Goal: Task Accomplishment & Management: Complete application form

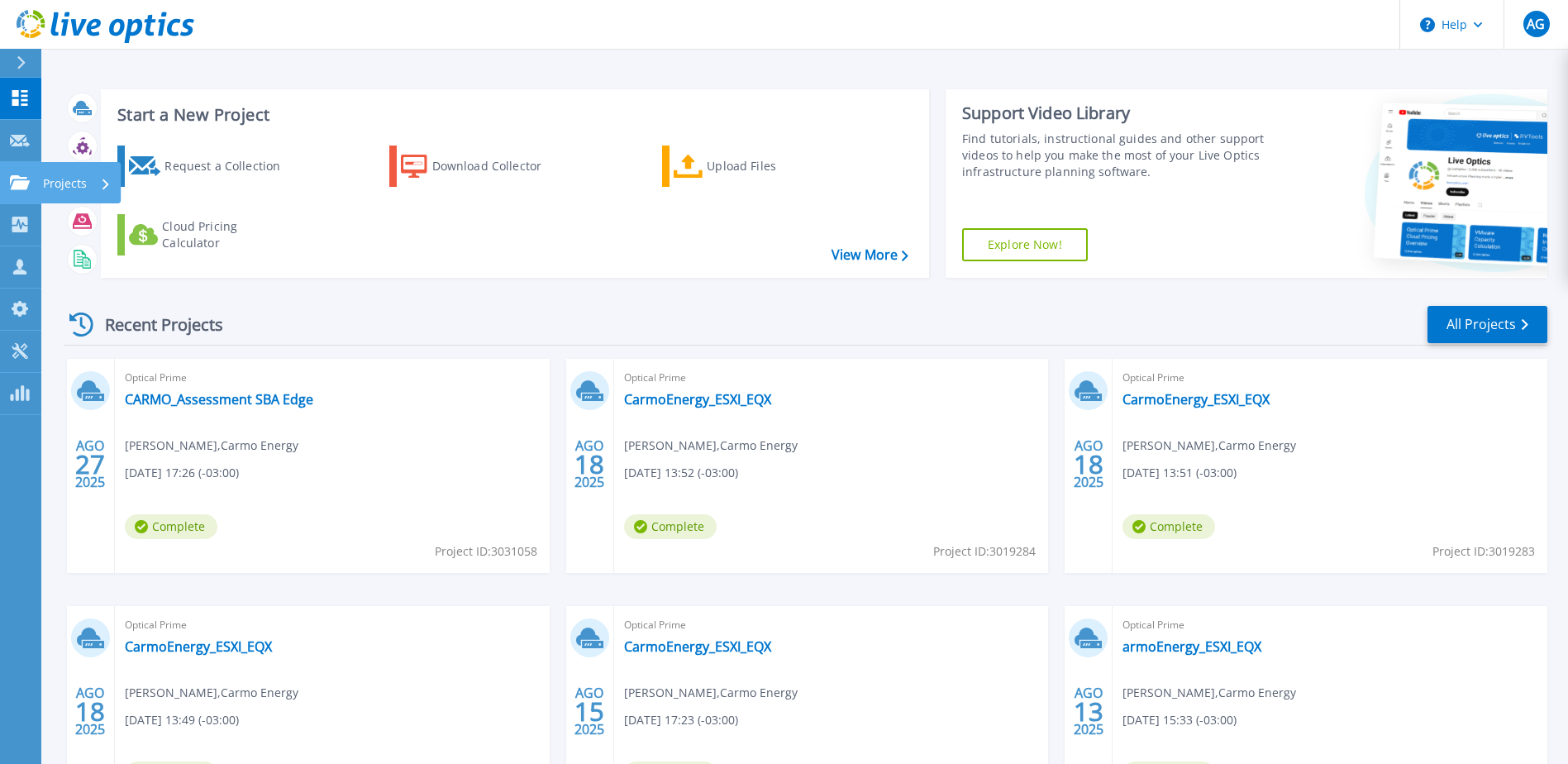
click at [55, 182] on p "Projects" at bounding box center [65, 183] width 44 height 43
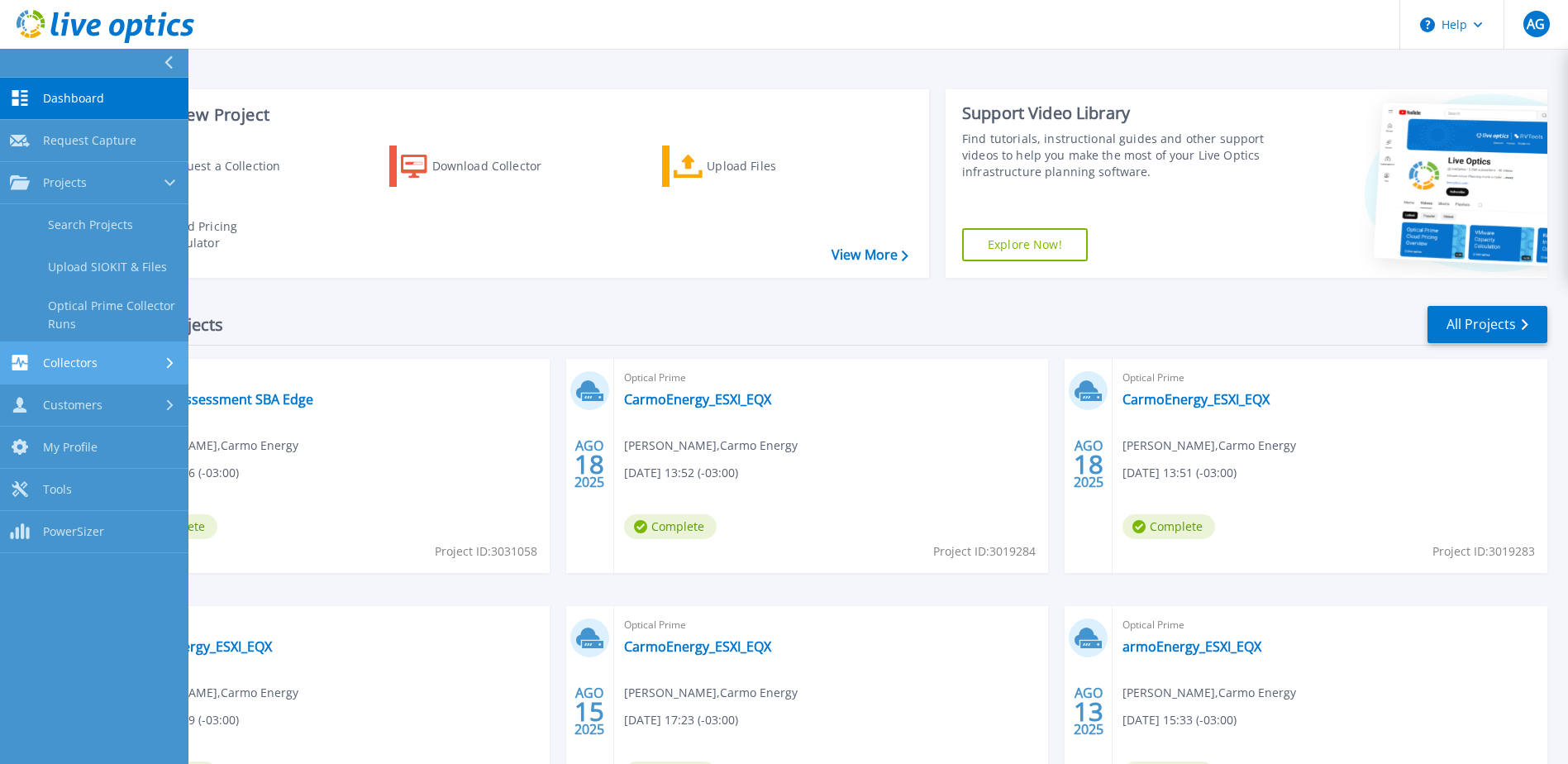
click at [68, 351] on link "Collectors Collectors" at bounding box center [94, 363] width 189 height 42
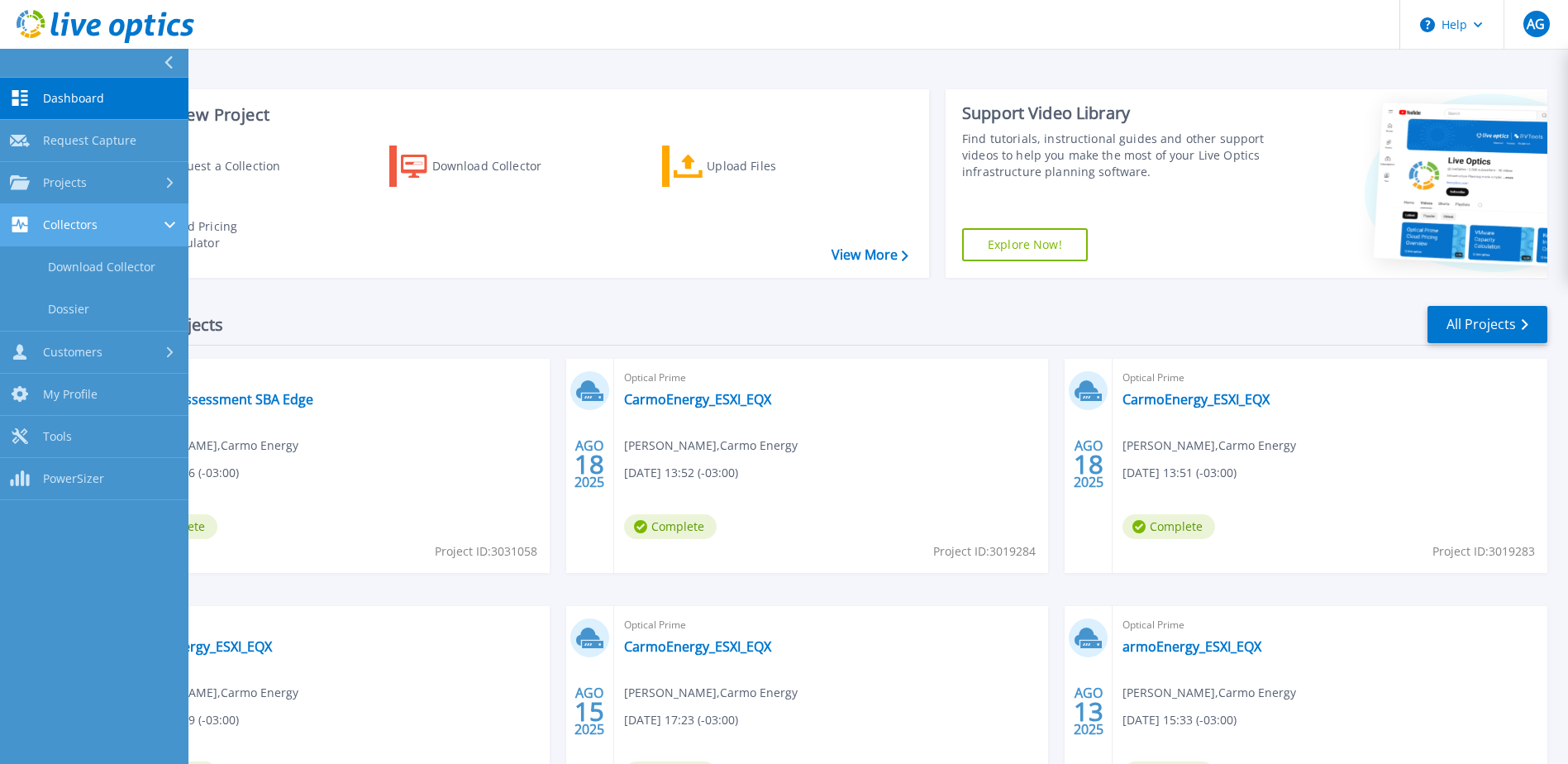
click at [118, 224] on div "Collectors" at bounding box center [94, 224] width 168 height 16
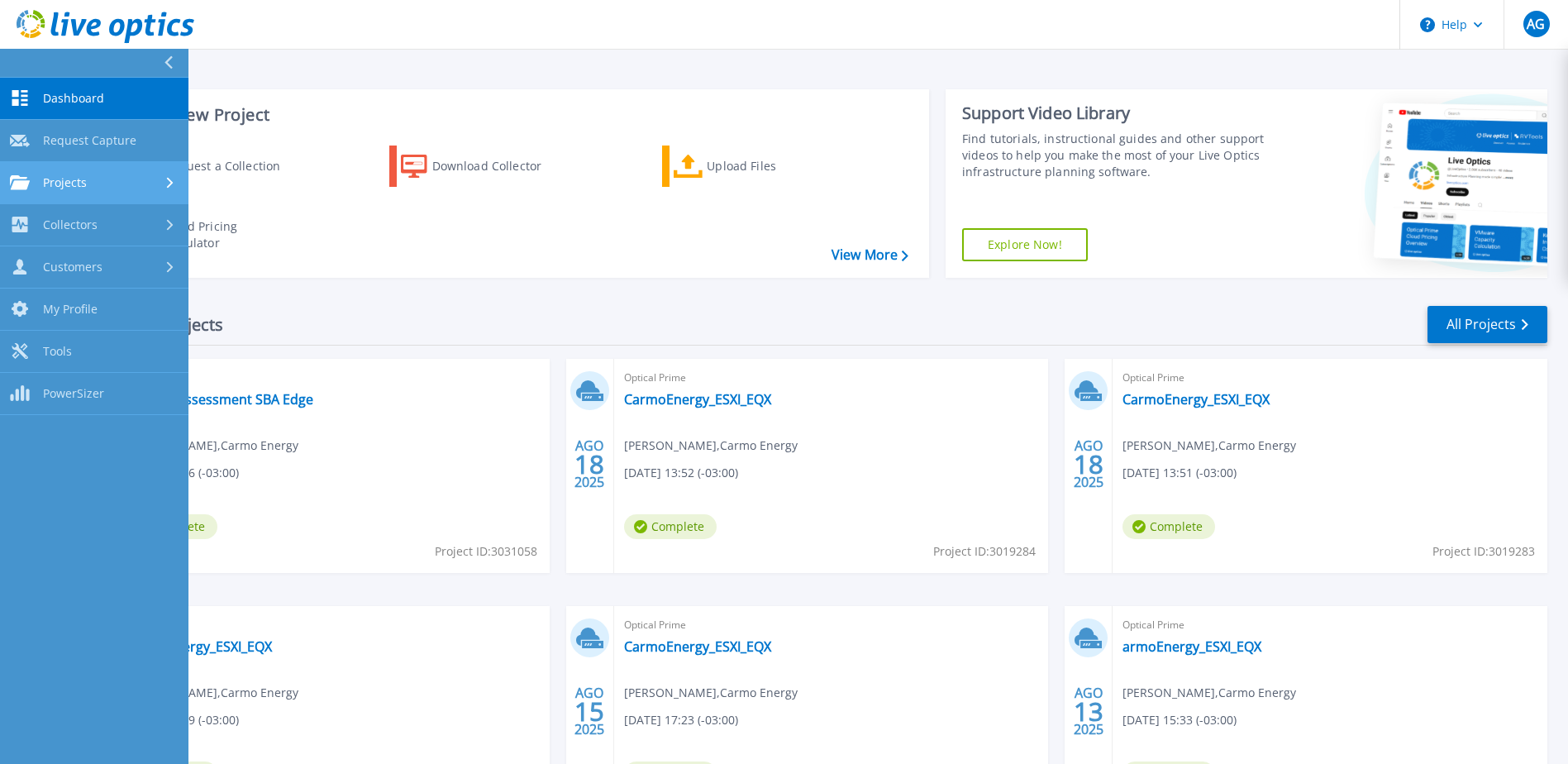
click at [168, 188] on div at bounding box center [171, 182] width 14 height 13
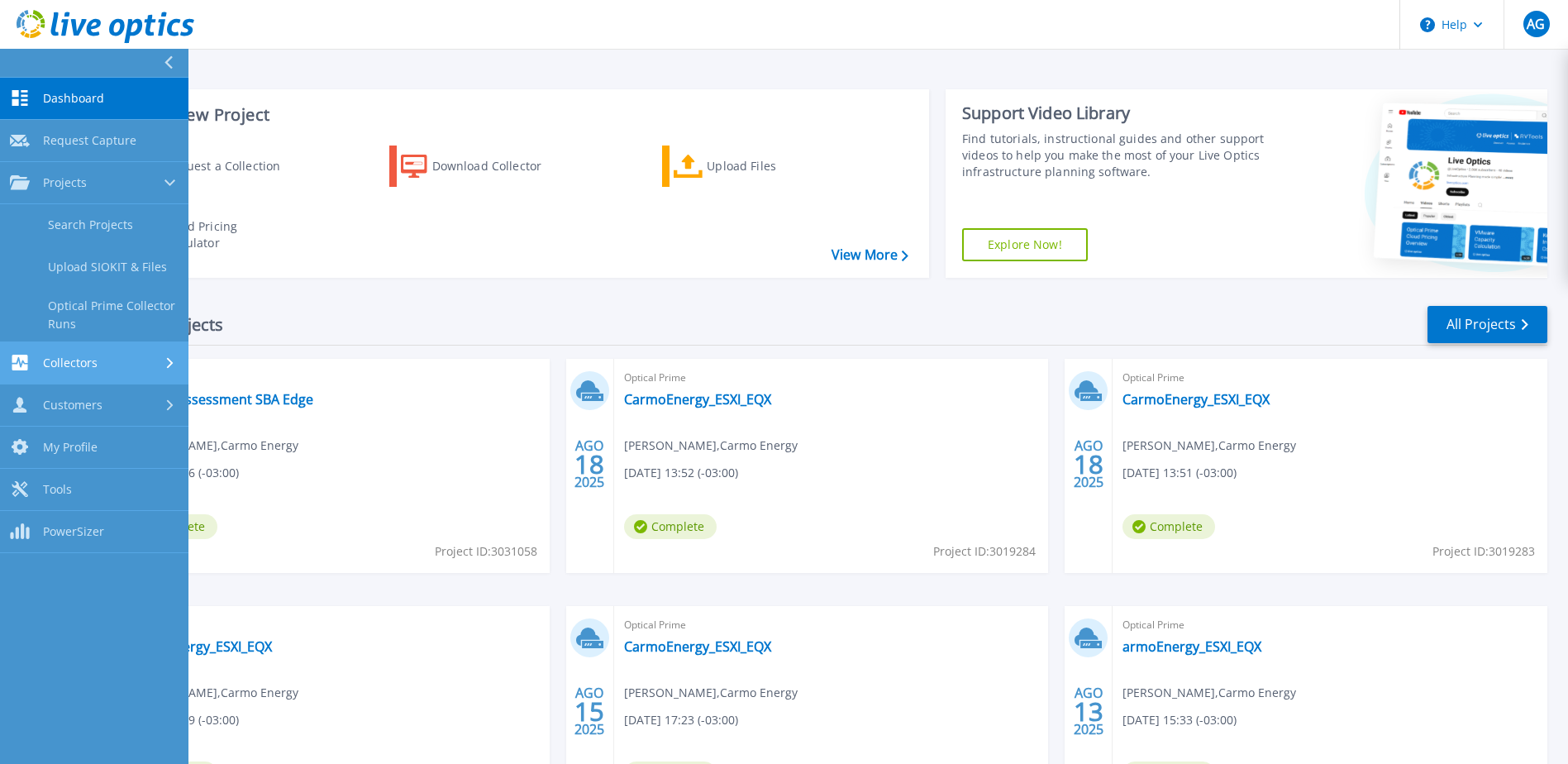
click at [37, 354] on div "Collectors" at bounding box center [54, 361] width 88 height 16
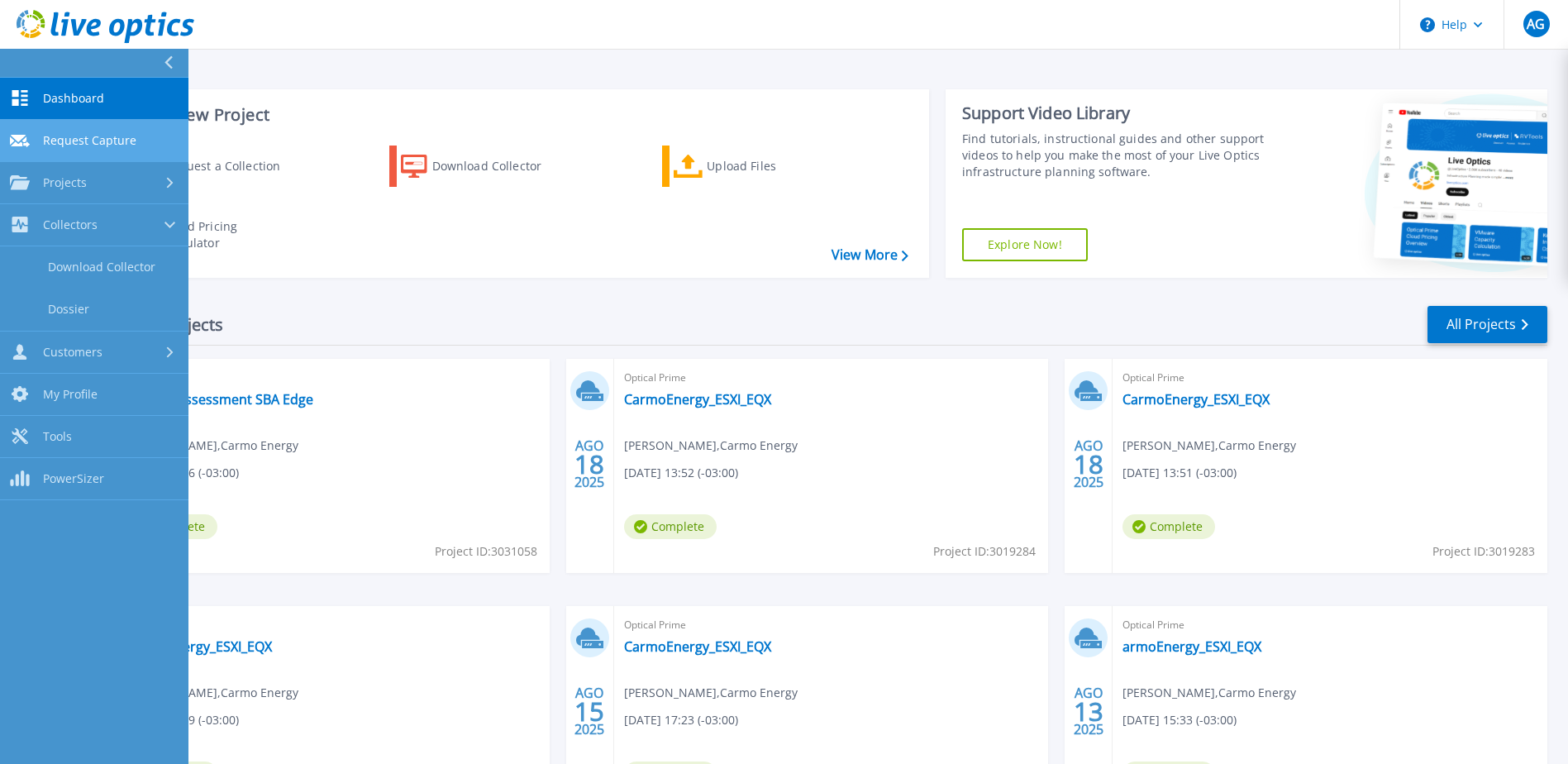
click at [115, 147] on span "Request Capture" at bounding box center [90, 140] width 93 height 15
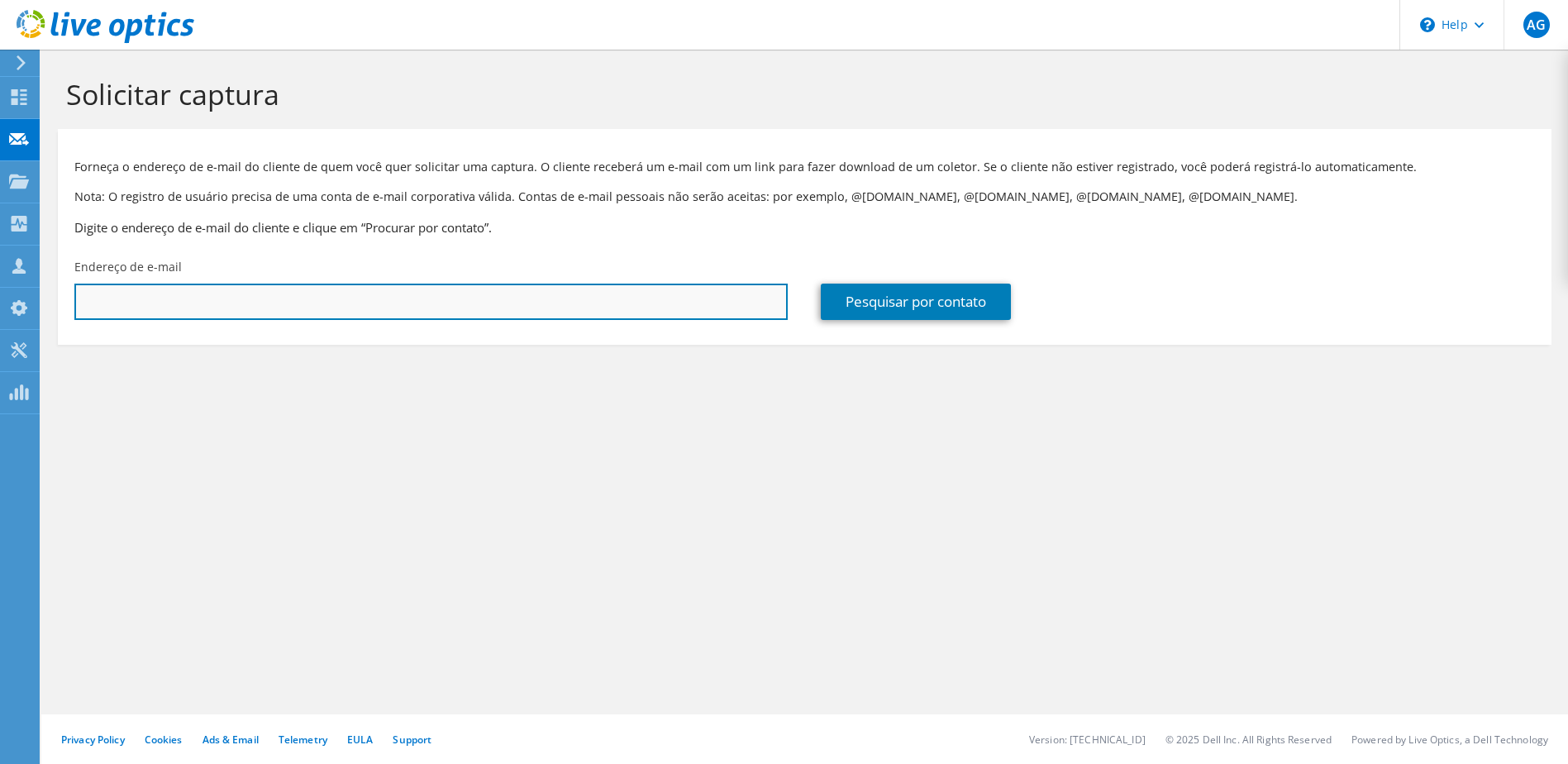
click at [421, 304] on input "text" at bounding box center [430, 302] width 713 height 37
paste input "[EMAIL_ADDRESS][PERSON_NAME][DOMAIN_NAME]"
type input "[EMAIL_ADDRESS][PERSON_NAME][DOMAIN_NAME]"
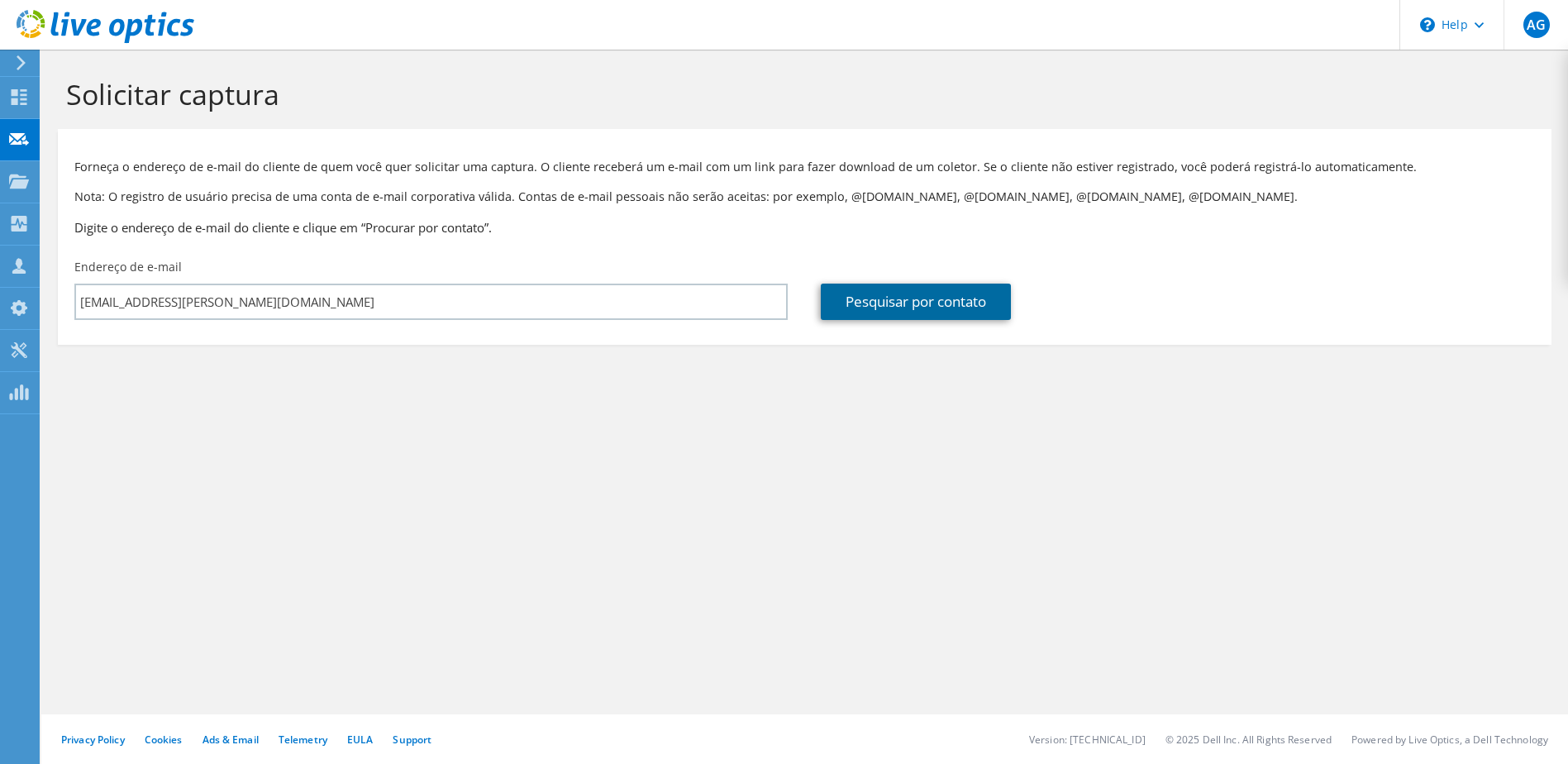
click at [912, 296] on link "Pesquisar por contato" at bounding box center [916, 302] width 190 height 37
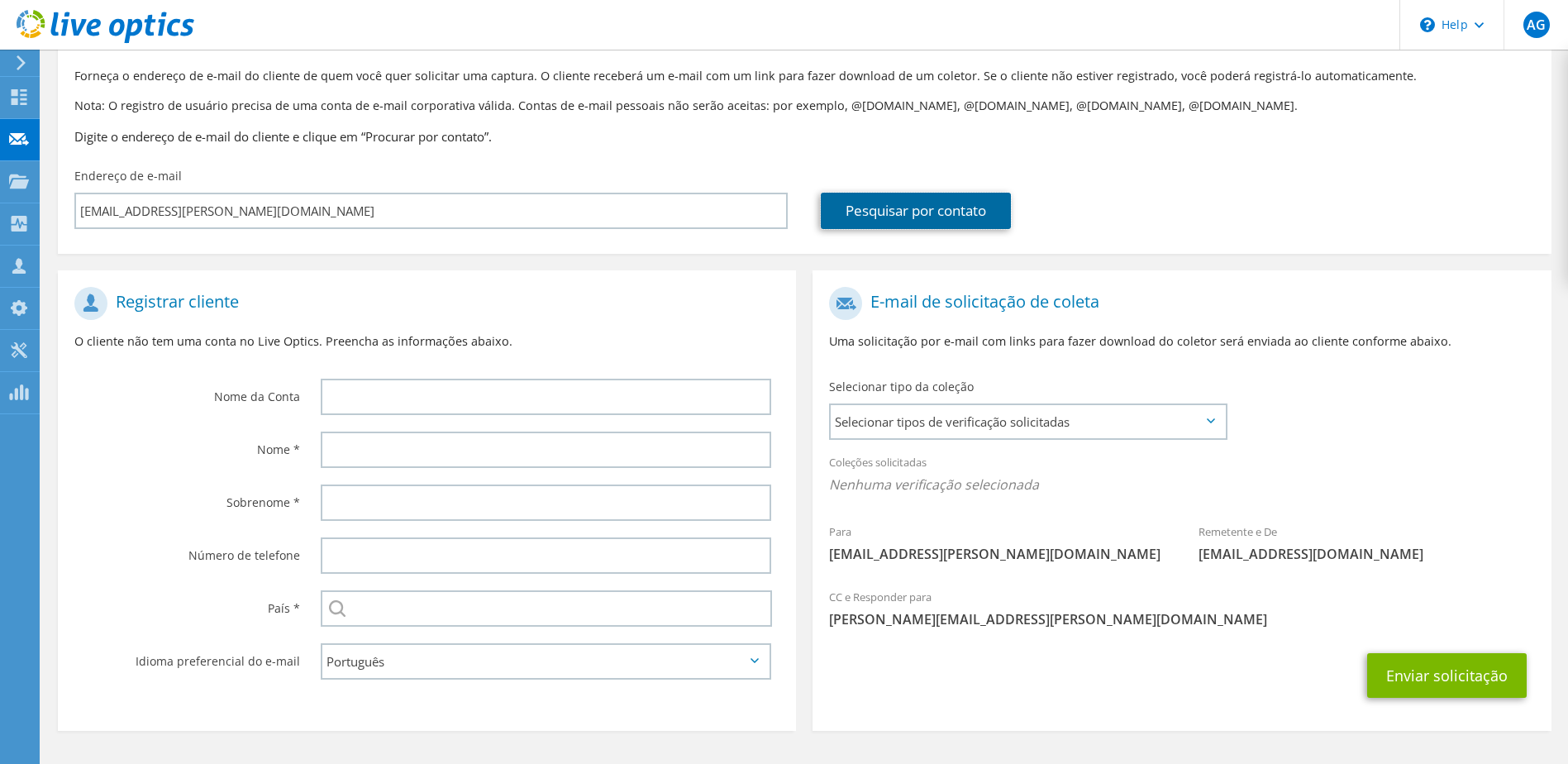
scroll to position [141, 0]
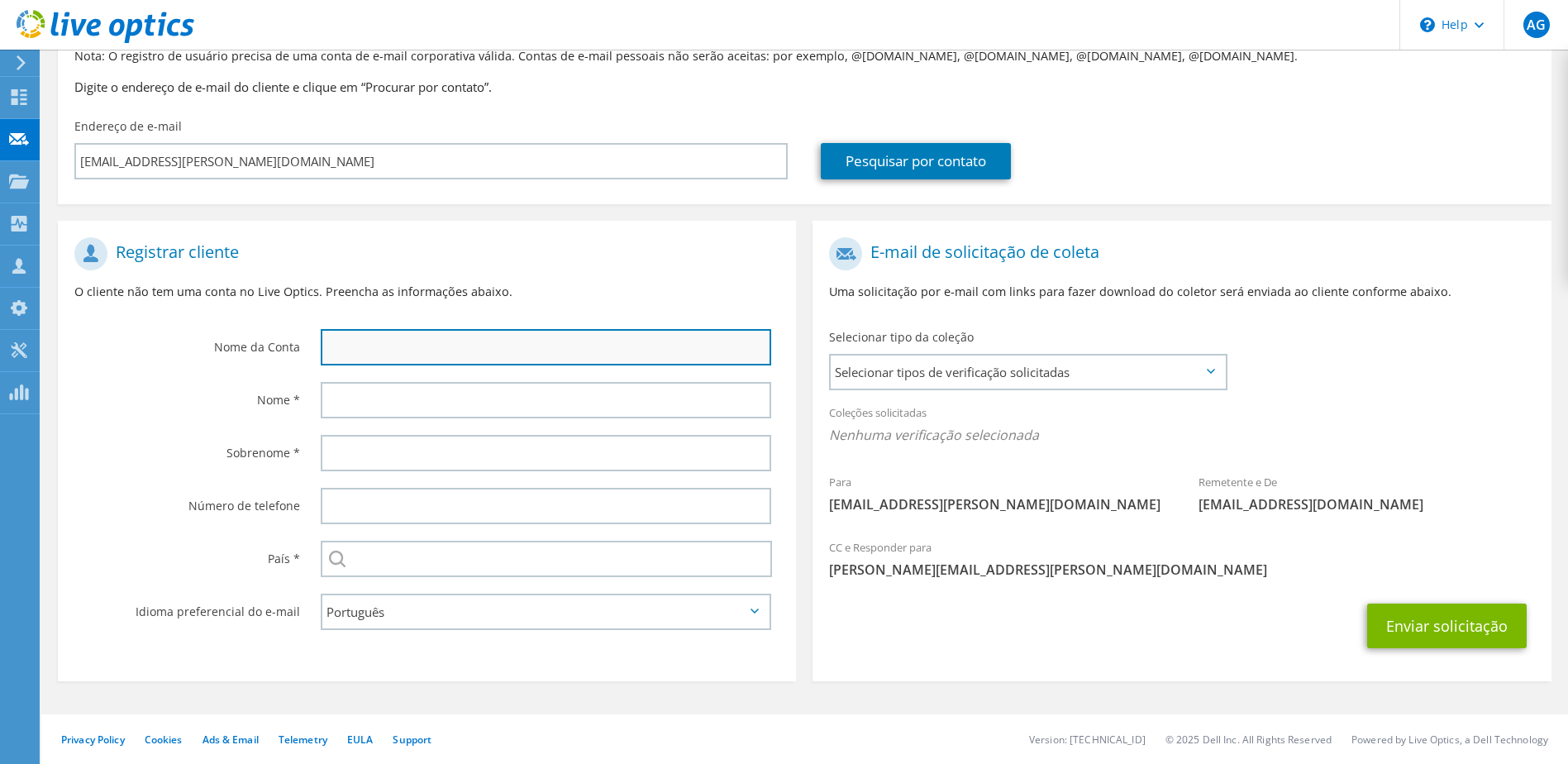
click at [382, 333] on input "text" at bounding box center [546, 347] width 451 height 37
click at [401, 346] on input "text" at bounding box center [546, 347] width 451 height 37
paste input "ES BRASIL EMPREENDIMENTOS IMOBILIARIOS SPE LTDA"
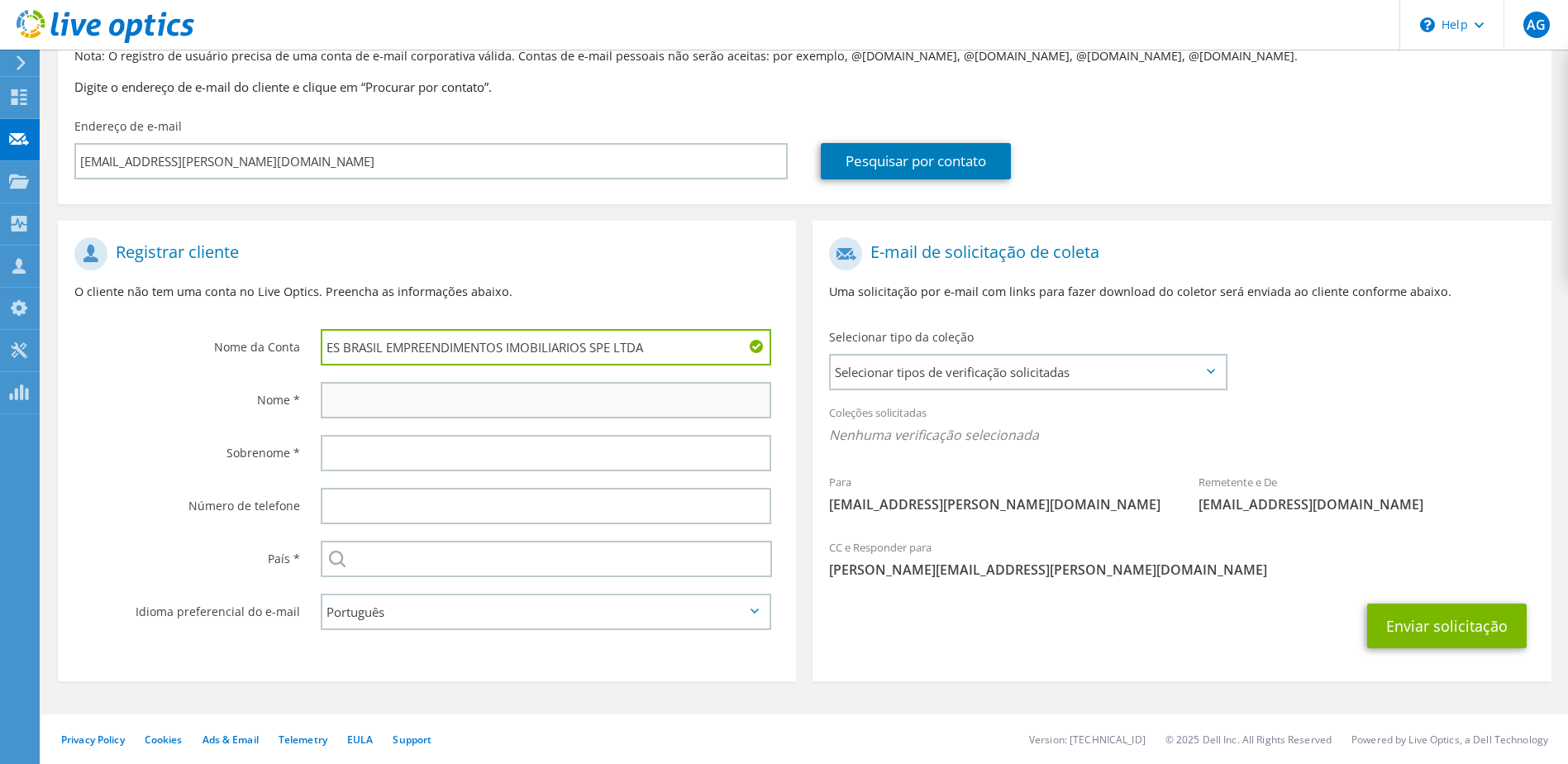
type input "ES BRASIL EMPREENDIMENTOS IMOBILIARIOS SPE LTDA"
click at [345, 392] on input "text" at bounding box center [546, 400] width 451 height 37
type input "Kayque"
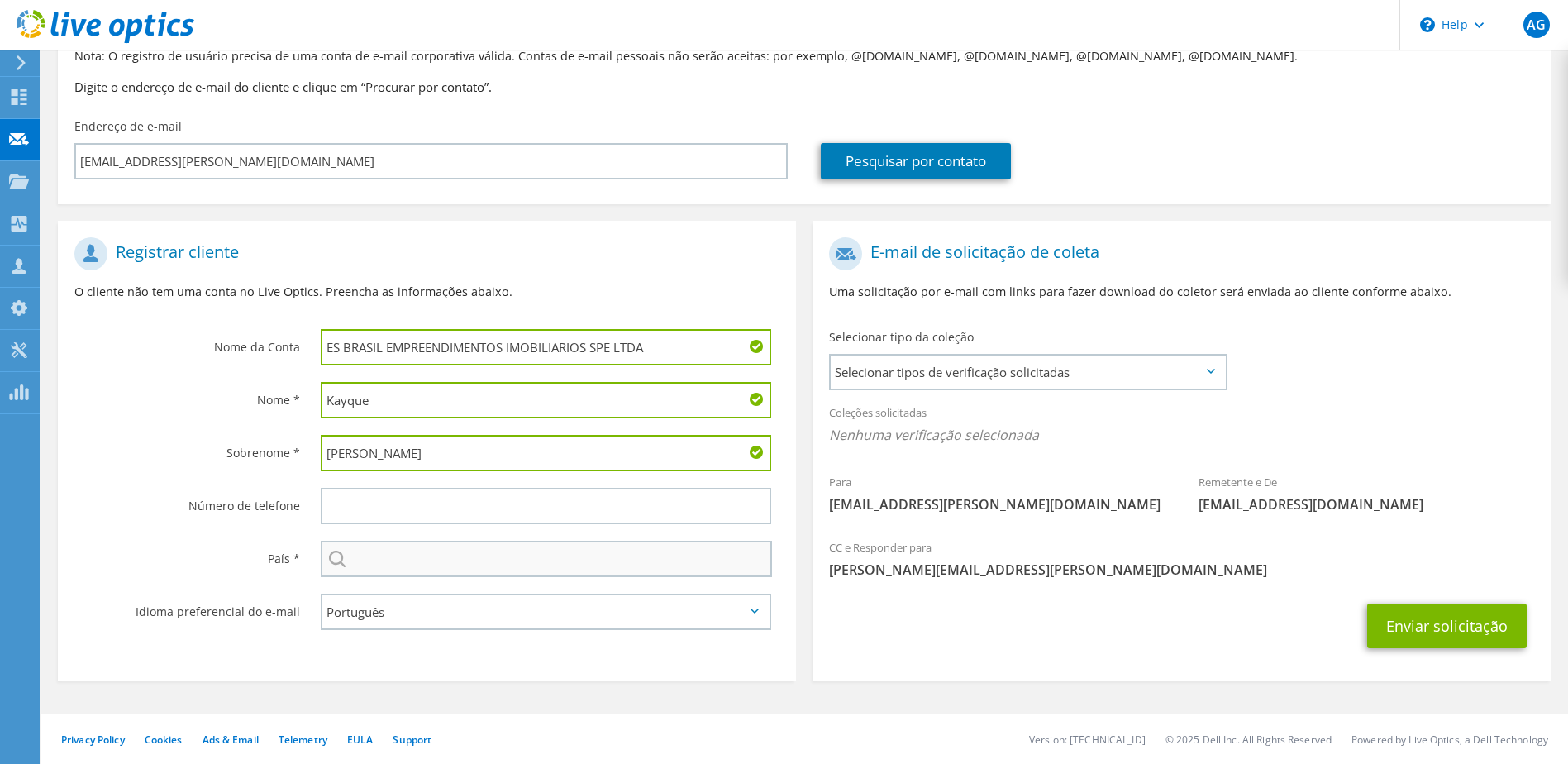
type input "[PERSON_NAME]"
click at [417, 553] on input "text" at bounding box center [546, 559] width 452 height 37
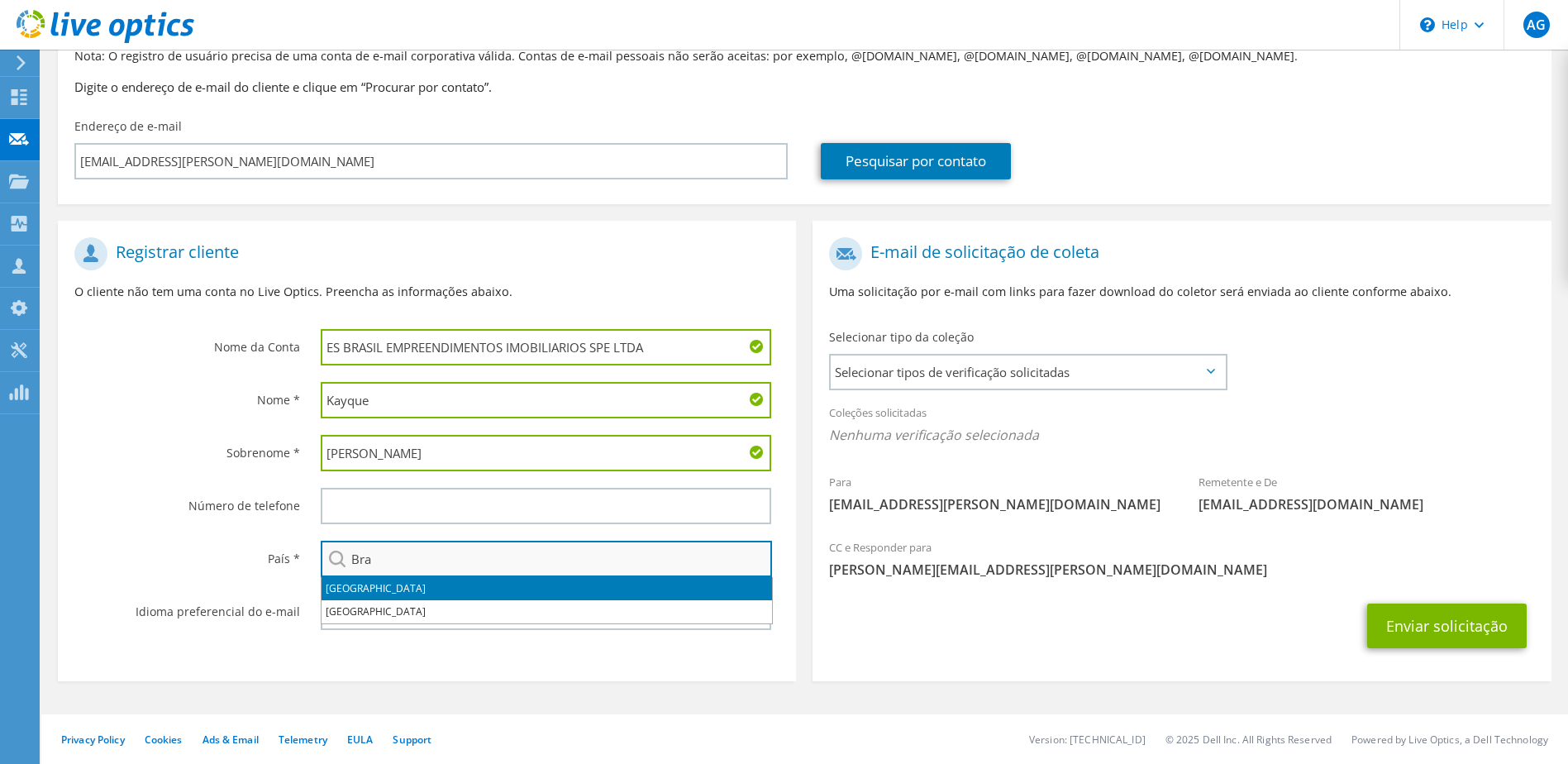
type input "[GEOGRAPHIC_DATA]"
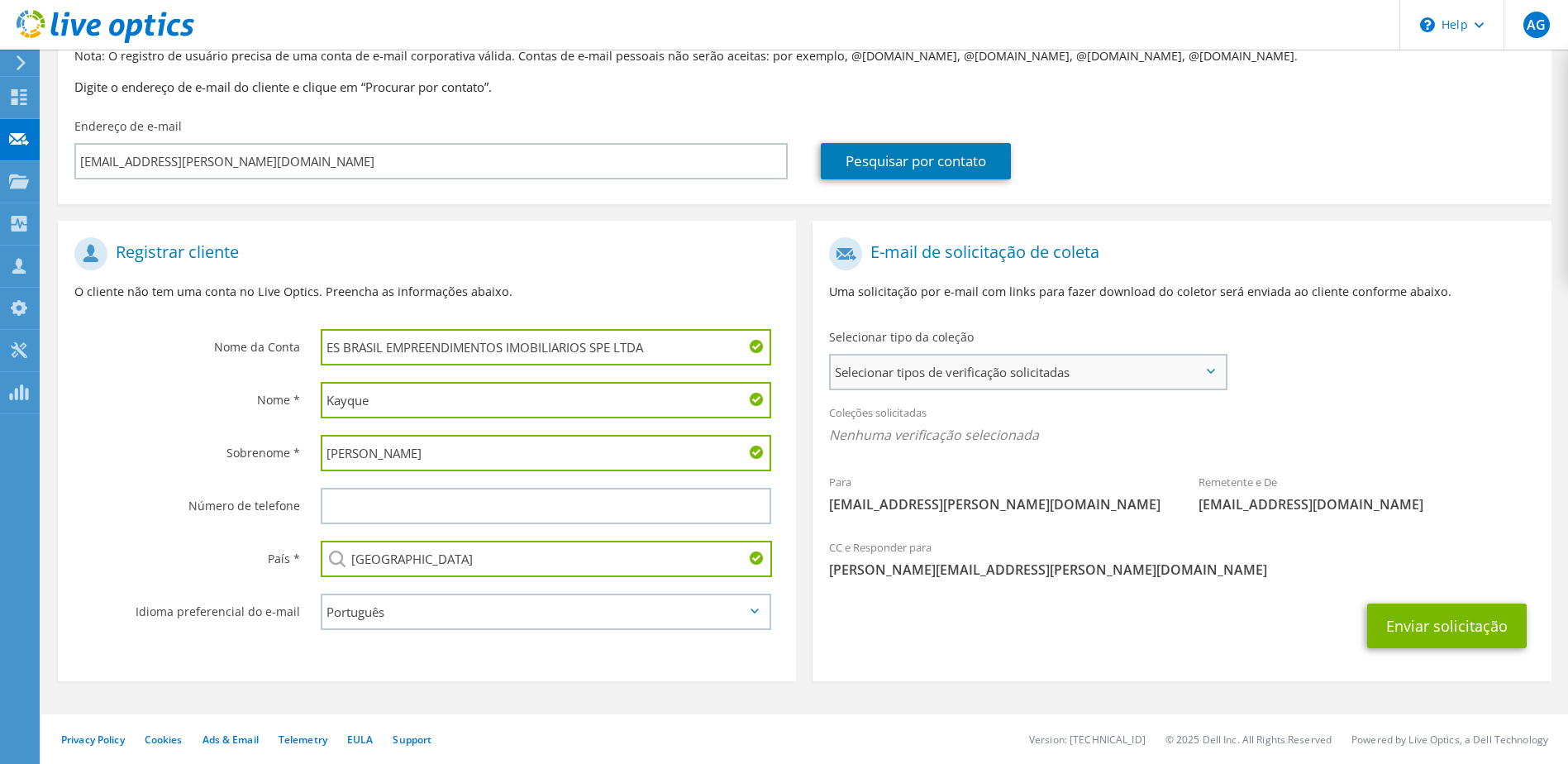
click at [1217, 377] on span "Selecionar tipos de verificação solicitadas" at bounding box center [1028, 371] width 394 height 33
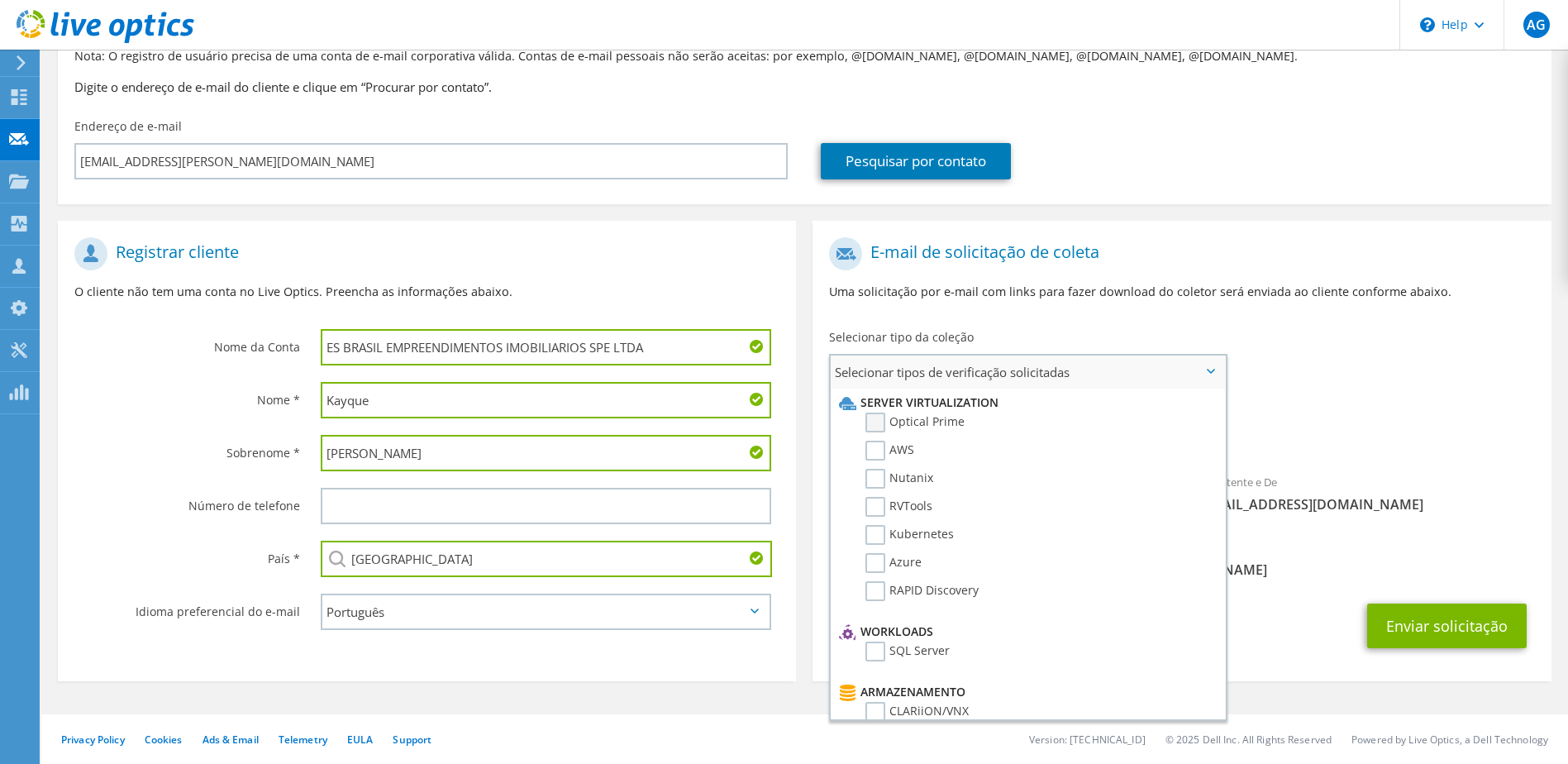
click at [903, 426] on label "Optical Prime" at bounding box center [915, 423] width 99 height 20
click at [0, 0] on input "Optical Prime" at bounding box center [0, 0] width 0 height 0
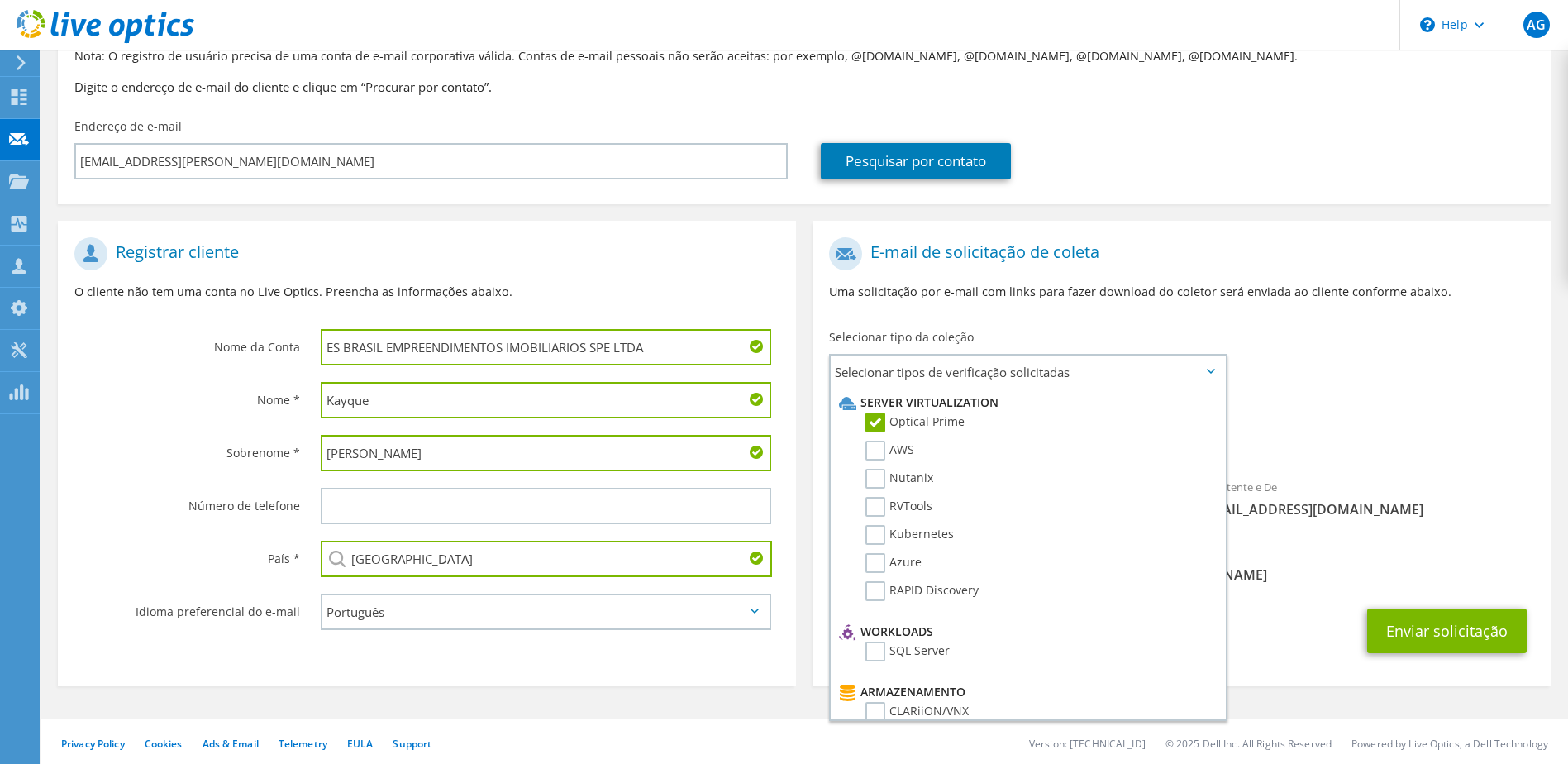
click at [1395, 462] on div "Coleções solicitadas Nenhuma verificação selecionada Optical Prime" at bounding box center [1182, 432] width 739 height 74
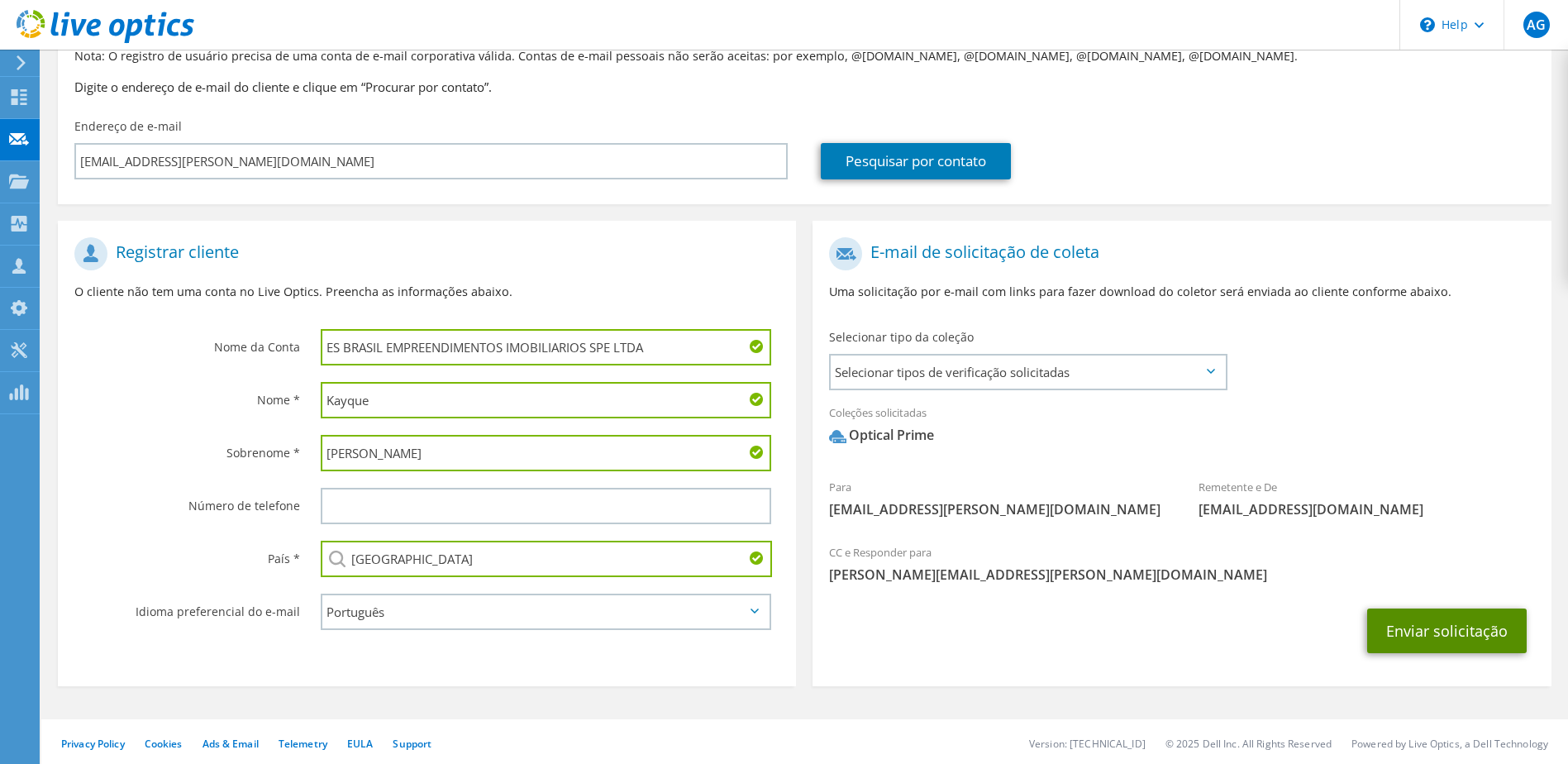
click at [1412, 612] on button "Enviar solicitação" at bounding box center [1447, 630] width 159 height 45
